Goal: Information Seeking & Learning: Check status

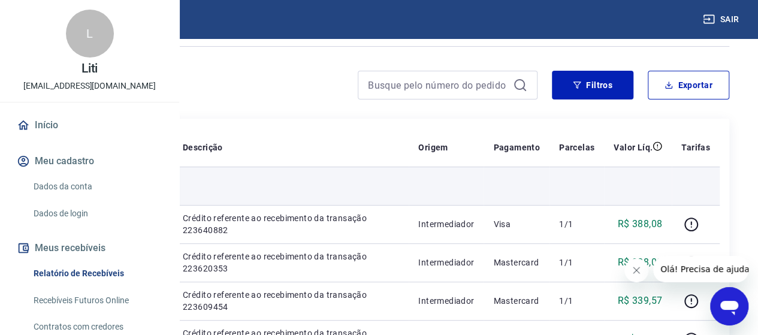
scroll to position [60, 0]
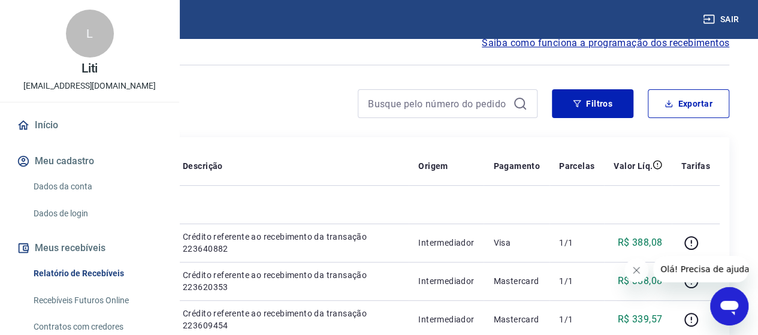
click at [641, 47] on span "Saiba como funciona a programação dos recebimentos" at bounding box center [604, 43] width 247 height 14
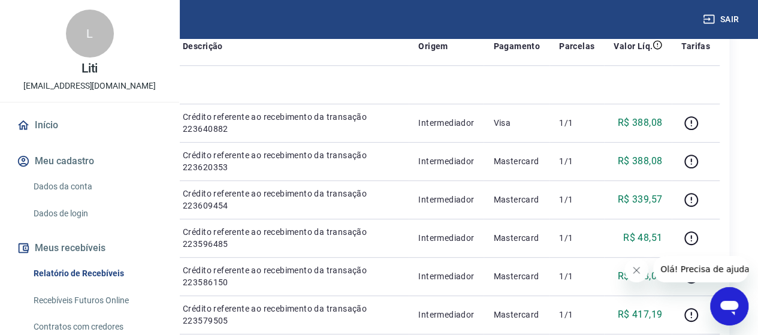
scroll to position [0, 0]
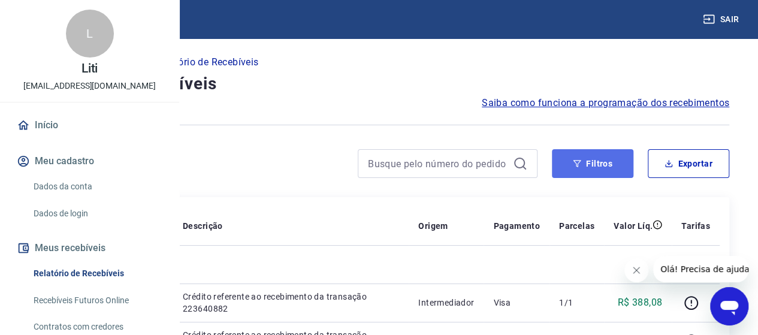
click at [590, 172] on button "Filtros" at bounding box center [592, 163] width 81 height 29
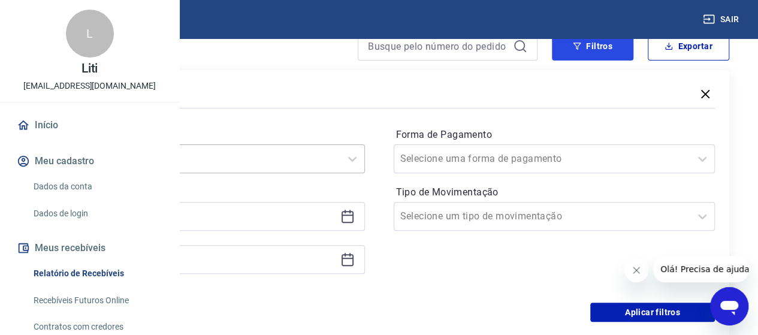
scroll to position [120, 0]
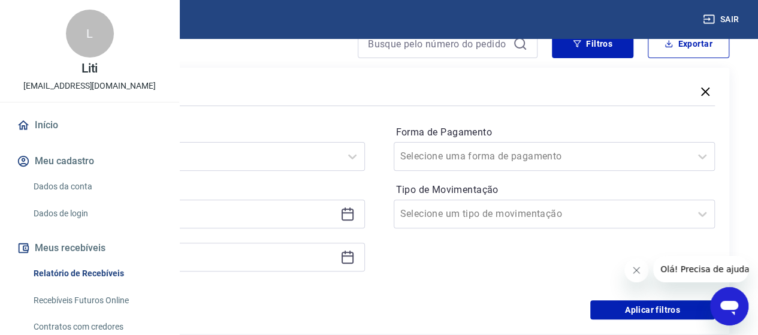
click at [355, 217] on icon at bounding box center [347, 214] width 14 height 14
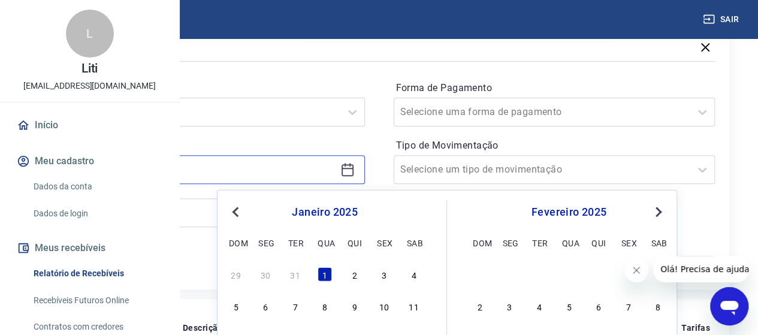
scroll to position [240, 0]
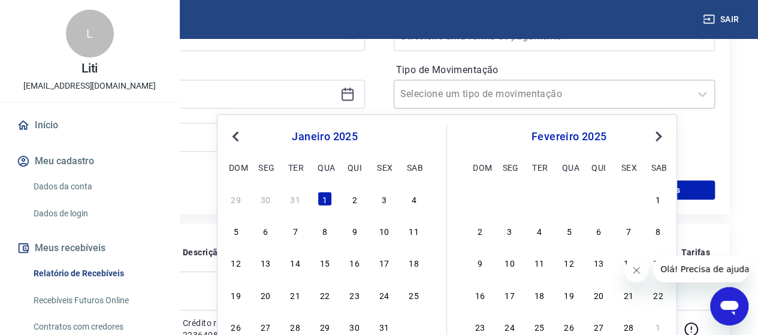
click at [655, 88] on div at bounding box center [542, 94] width 284 height 17
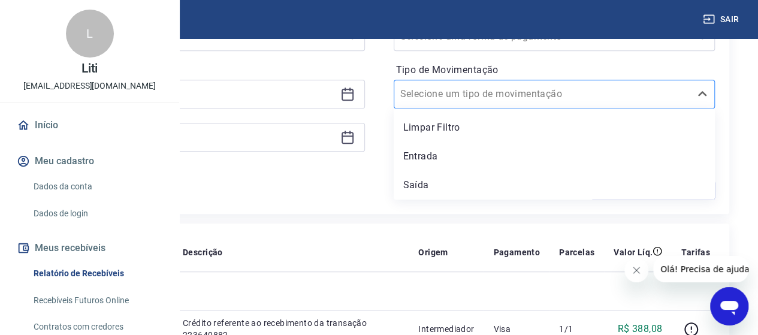
click at [655, 88] on div at bounding box center [542, 94] width 284 height 17
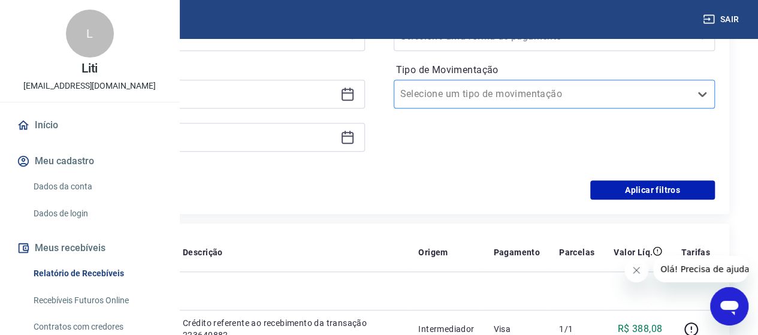
click at [655, 88] on div at bounding box center [542, 94] width 284 height 17
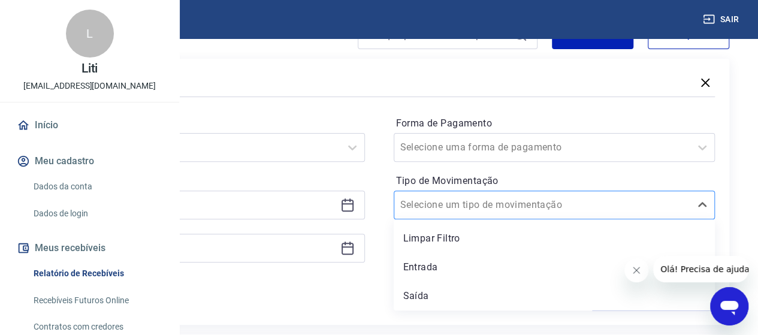
scroll to position [120, 0]
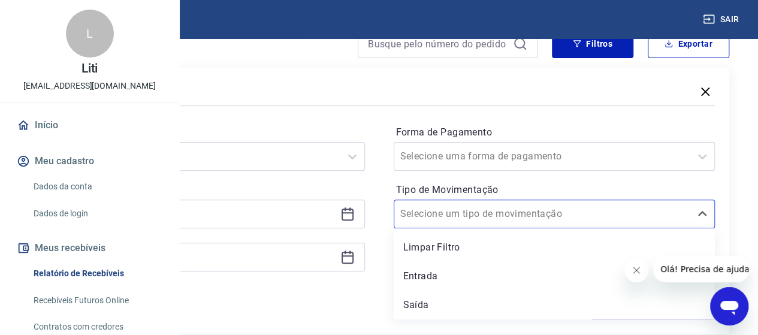
click at [355, 220] on icon at bounding box center [347, 214] width 14 height 14
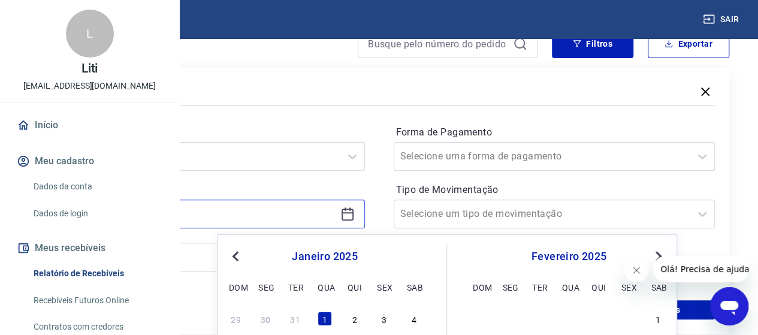
scroll to position [299, 0]
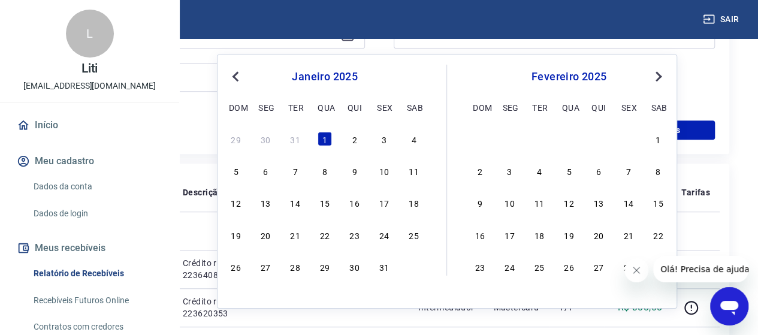
click at [662, 74] on button "Next Month" at bounding box center [658, 76] width 14 height 14
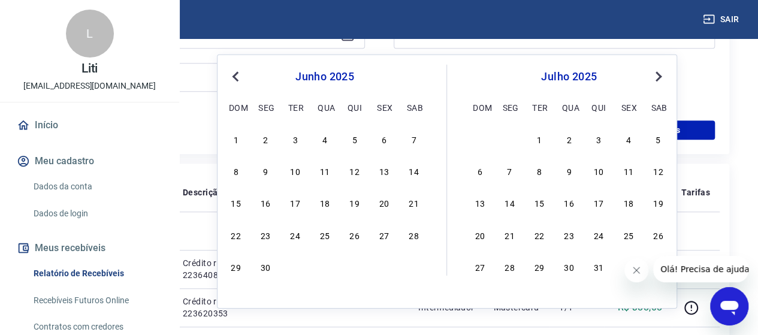
click at [662, 74] on button "Next Month" at bounding box center [658, 76] width 14 height 14
click at [599, 206] on div "18" at bounding box center [598, 202] width 14 height 14
type input "[DATE]"
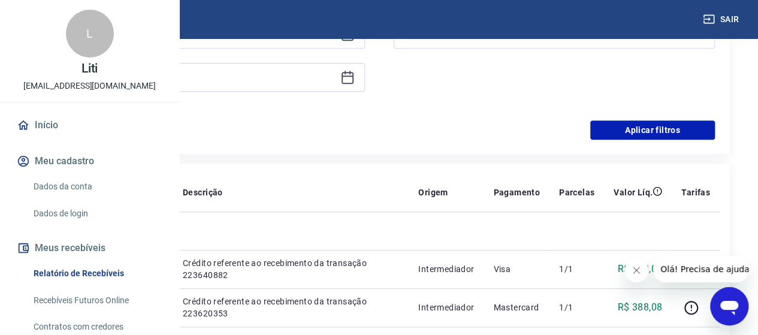
scroll to position [240, 0]
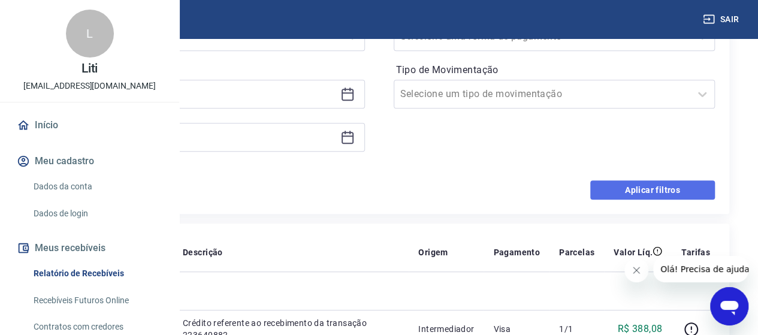
click at [696, 185] on button "Aplicar filtros" at bounding box center [652, 189] width 125 height 19
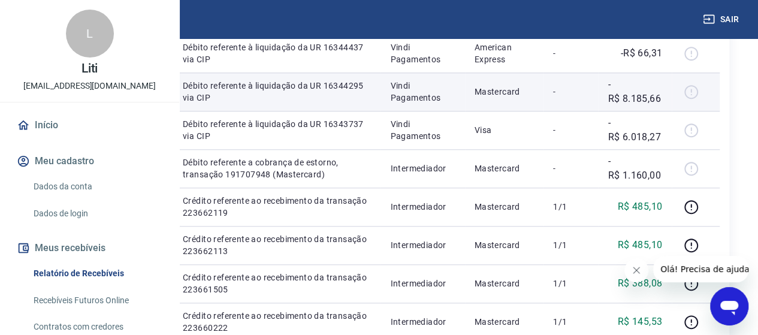
scroll to position [60, 0]
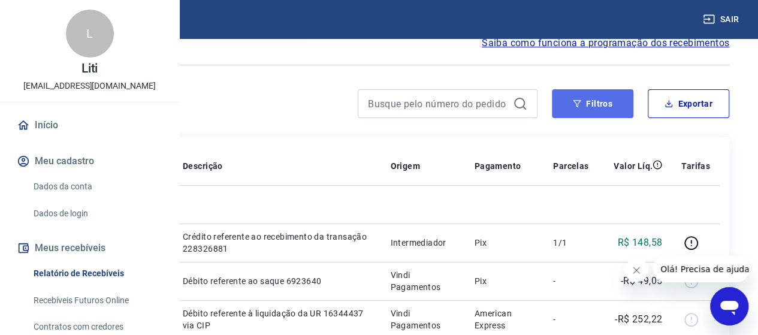
click at [587, 96] on button "Filtros" at bounding box center [592, 103] width 81 height 29
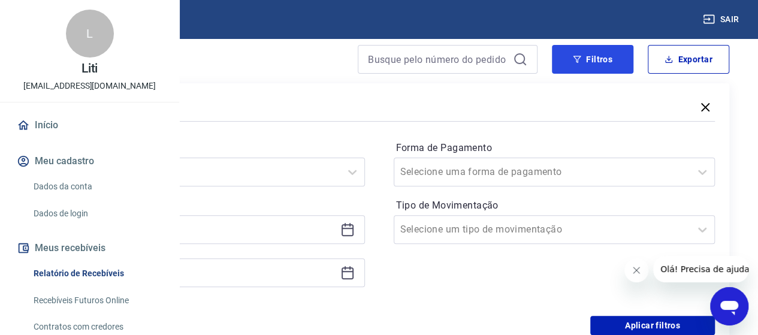
scroll to position [120, 0]
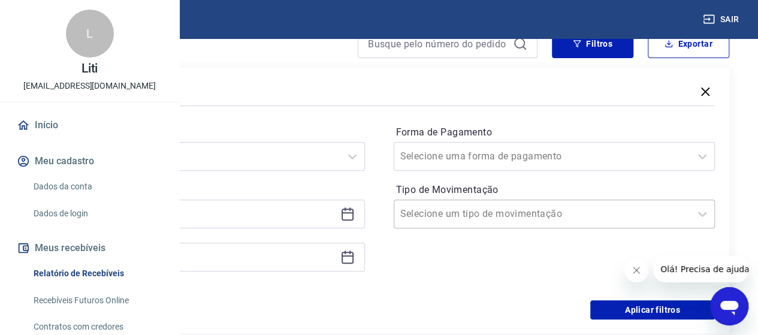
click at [519, 211] on input "Tipo de Movimentação" at bounding box center [460, 214] width 121 height 14
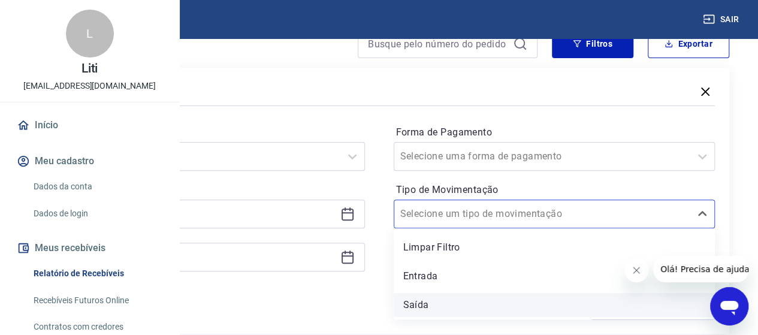
click at [504, 306] on div "Saída" at bounding box center [554, 305] width 322 height 24
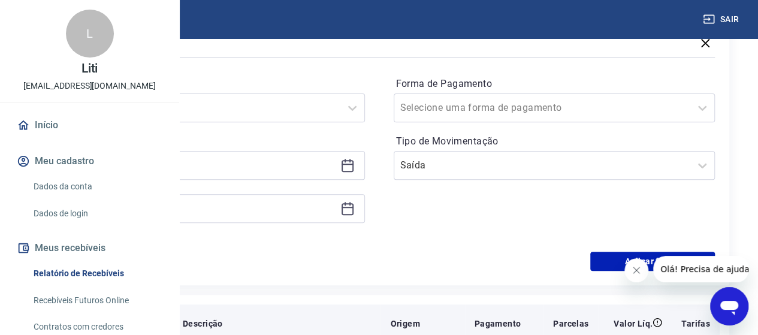
scroll to position [180, 0]
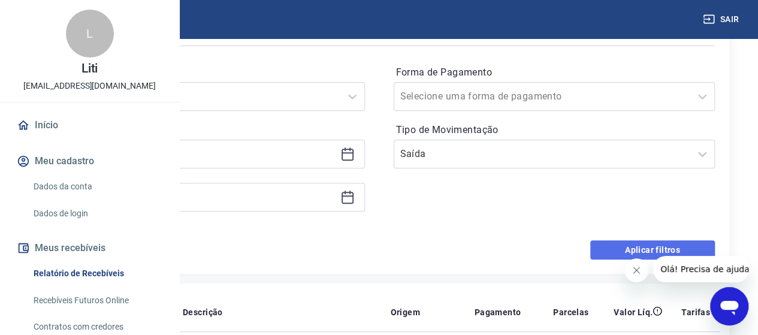
click at [612, 250] on button "Aplicar filtros" at bounding box center [652, 249] width 125 height 19
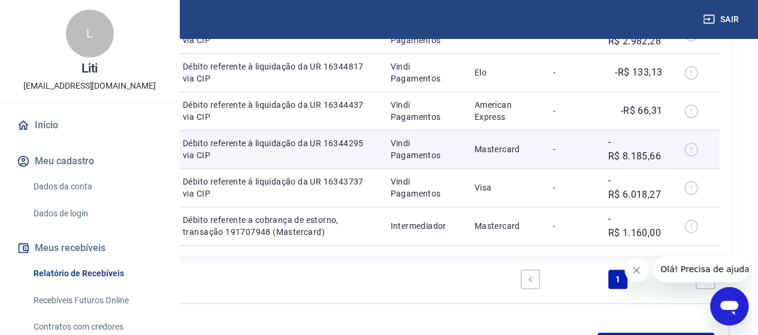
scroll to position [359, 0]
